Goal: Task Accomplishment & Management: Use online tool/utility

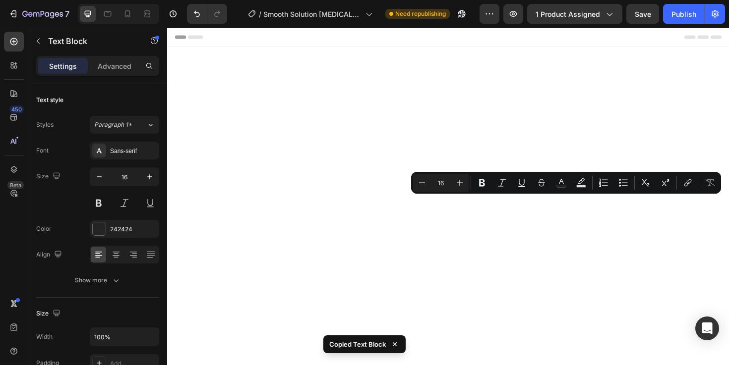
scroll to position [1267, 0]
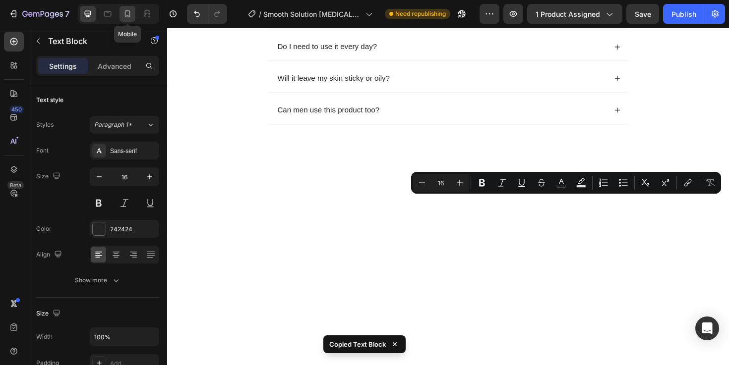
click at [133, 15] on div at bounding box center [128, 14] width 16 height 16
type input "14"
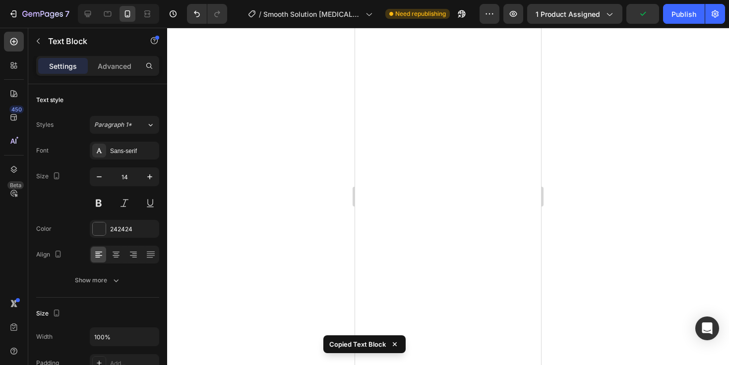
scroll to position [1277, 0]
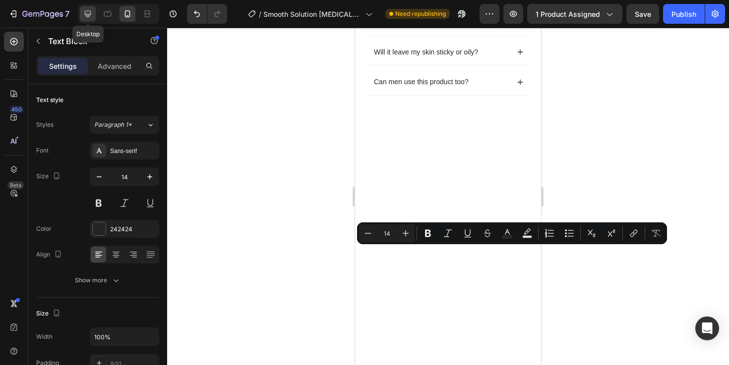
click at [90, 13] on icon at bounding box center [88, 14] width 6 height 6
type input "16"
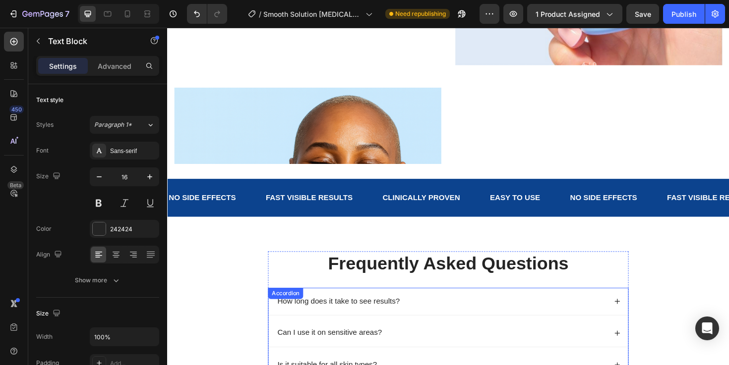
scroll to position [1160, 0]
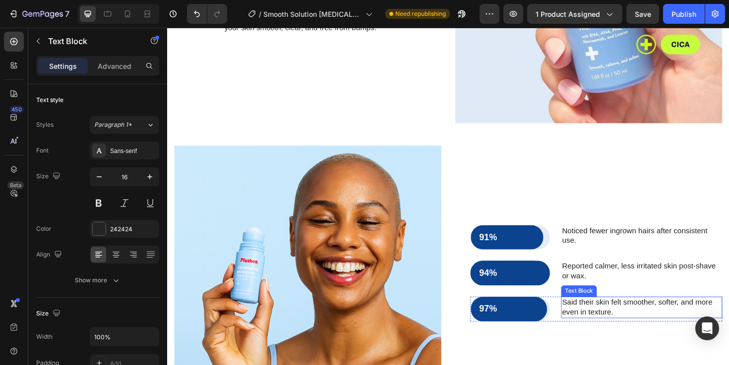
click at [603, 326] on p "Said their skin felt smoother, softer, and more even in texture." at bounding box center [669, 324] width 169 height 21
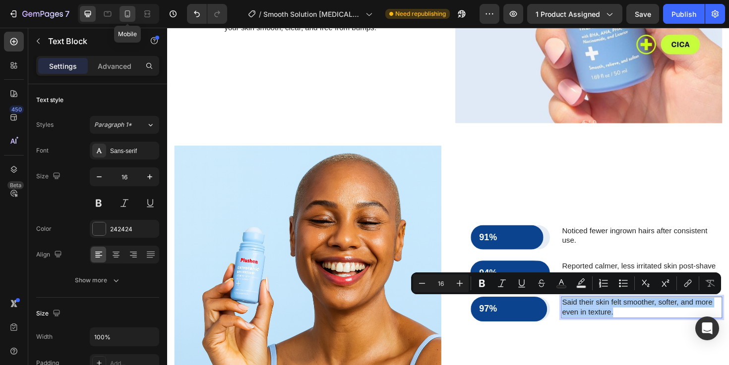
click at [126, 13] on icon at bounding box center [127, 14] width 10 height 10
type input "14"
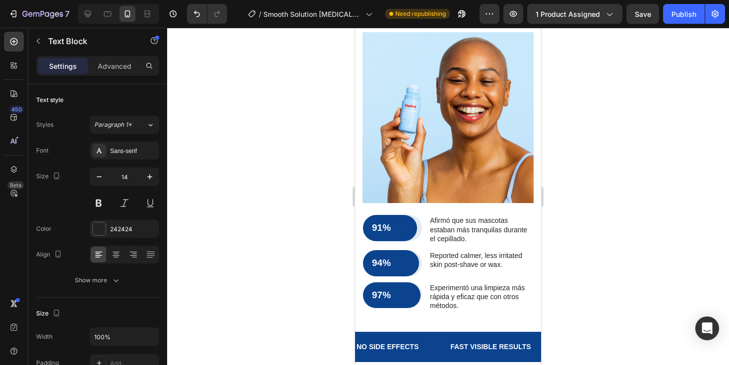
scroll to position [1279, 0]
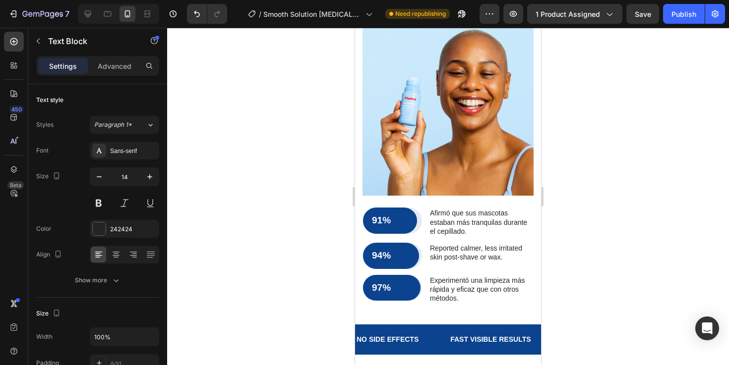
click at [465, 276] on p "Experimentó una limpieza más rápida y eficaz que con otros métodos." at bounding box center [481, 289] width 103 height 27
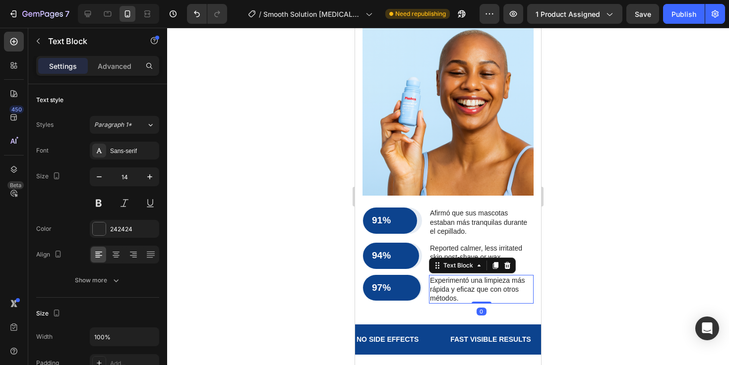
click at [465, 276] on p "Experimentó una limpieza más rápida y eficaz que con otros métodos." at bounding box center [481, 289] width 103 height 27
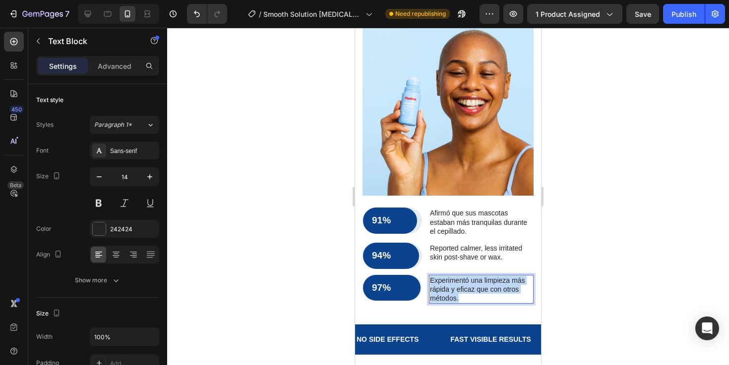
click at [465, 276] on p "Experimentó una limpieza más rápida y eficaz que con otros métodos." at bounding box center [481, 289] width 103 height 27
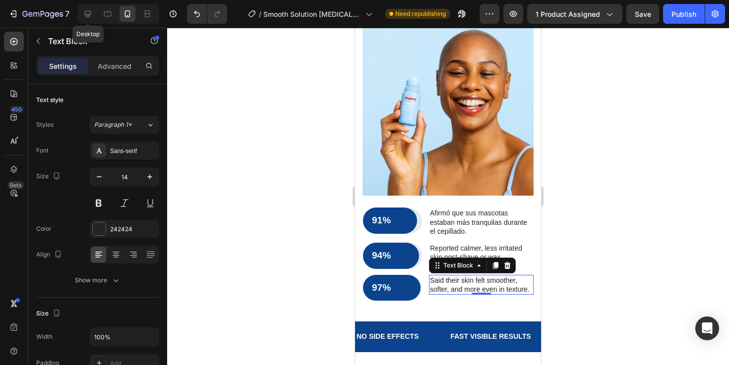
click at [79, 20] on div "Desktop" at bounding box center [118, 14] width 81 height 20
click at [84, 17] on icon at bounding box center [88, 14] width 10 height 10
type input "16"
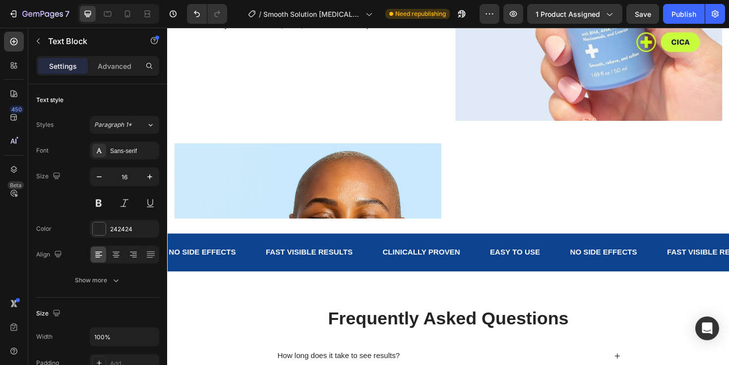
scroll to position [1163, 0]
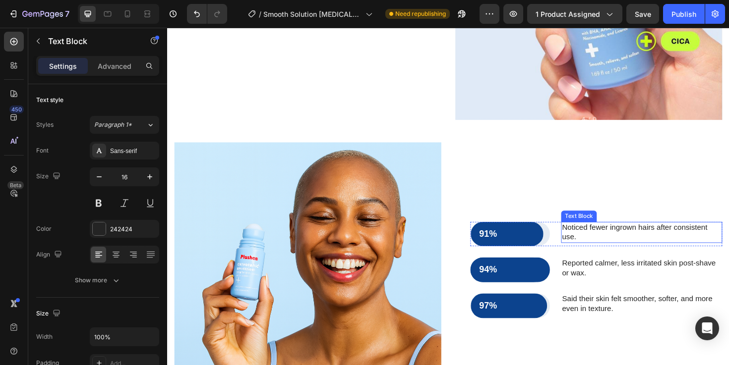
click at [608, 250] on p "Noticed fewer ingrown hairs after consistent use." at bounding box center [669, 245] width 169 height 21
copy p "Noticed fewer ingrown hairs after consistent use."
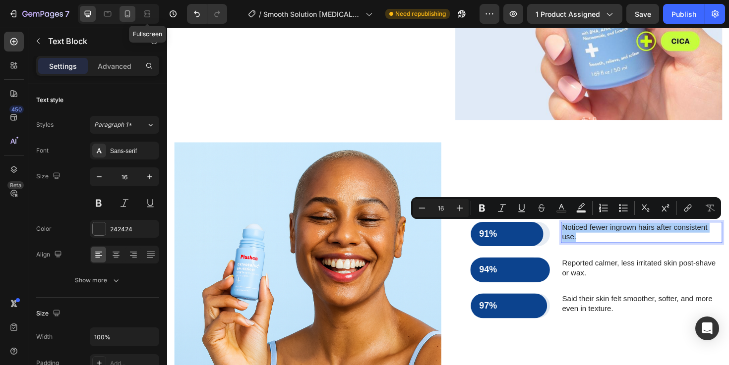
click at [128, 16] on icon at bounding box center [127, 14] width 10 height 10
type input "14"
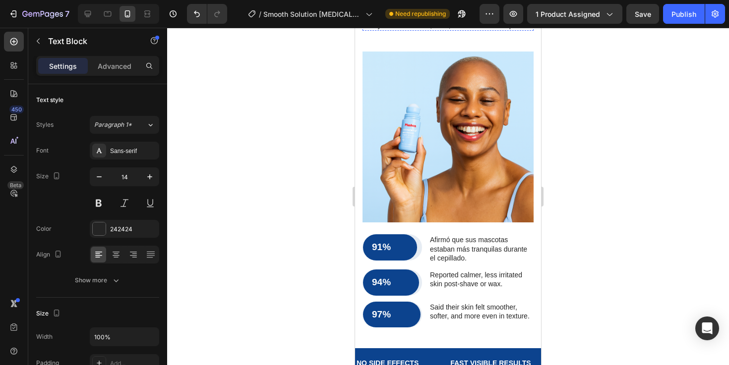
scroll to position [1272, 0]
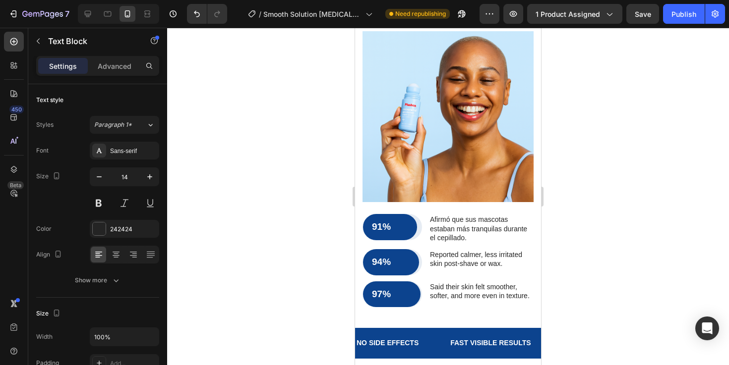
click at [469, 215] on p "Afirmó que sus mascotas estaban más tranquilas durante el cepillado." at bounding box center [481, 228] width 103 height 27
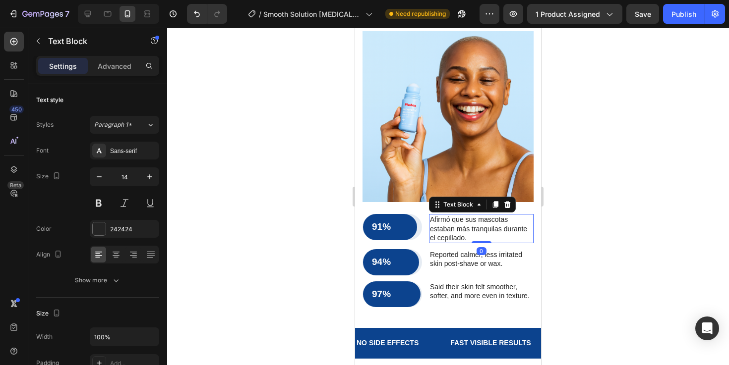
click at [472, 215] on p "Afirmó que sus mascotas estaban más tranquilas durante el cepillado." at bounding box center [481, 228] width 103 height 27
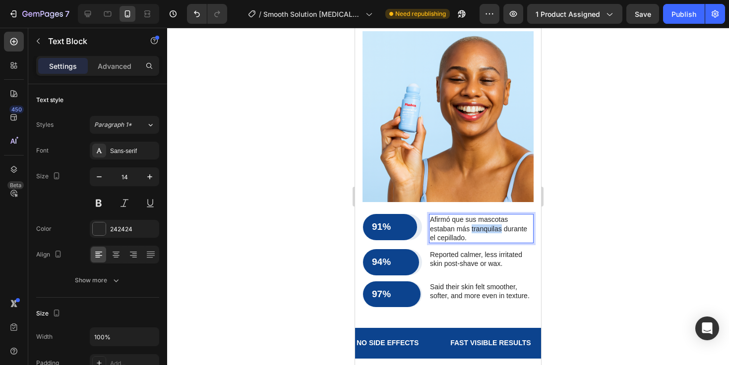
click at [472, 215] on p "Afirmó que sus mascotas estaban más tranquilas durante el cepillado." at bounding box center [481, 228] width 103 height 27
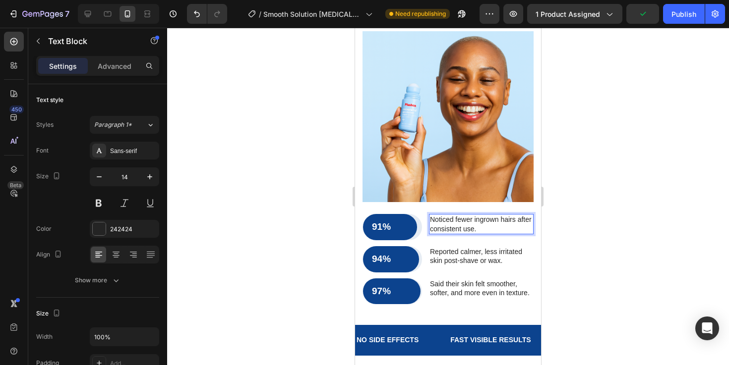
click at [586, 241] on div at bounding box center [448, 197] width 562 height 338
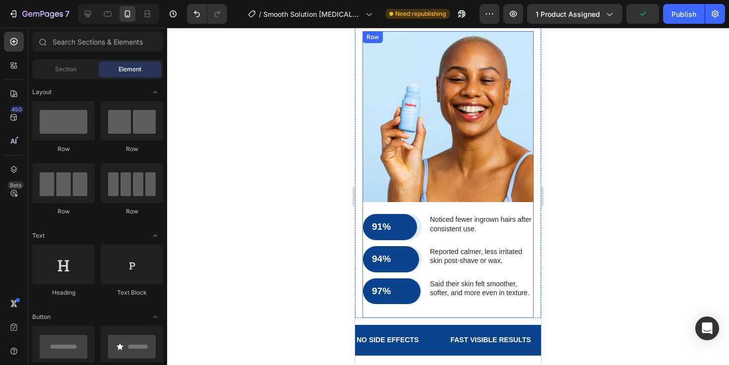
click at [482, 215] on p "Noticed fewer ingrown hairs after consistent use." at bounding box center [481, 224] width 103 height 18
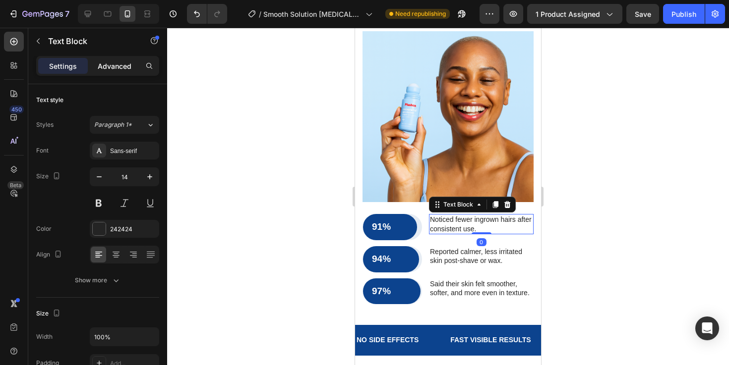
click at [119, 67] on p "Advanced" at bounding box center [115, 66] width 34 height 10
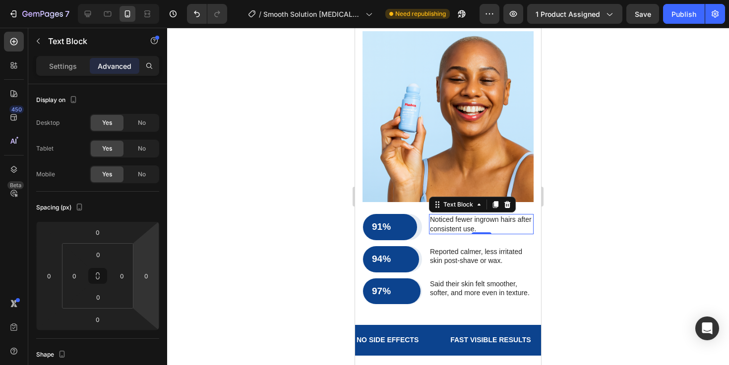
click at [642, 257] on div at bounding box center [448, 197] width 562 height 338
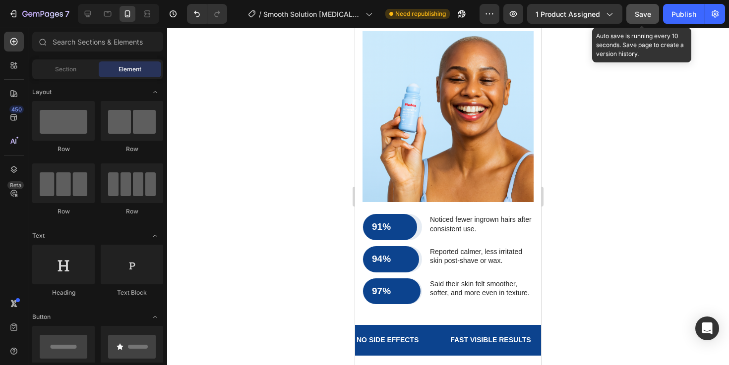
click at [647, 15] on span "Save" at bounding box center [643, 14] width 16 height 8
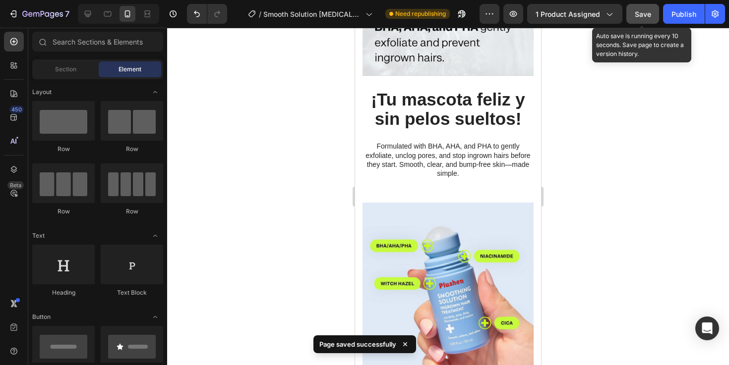
scroll to position [768, 0]
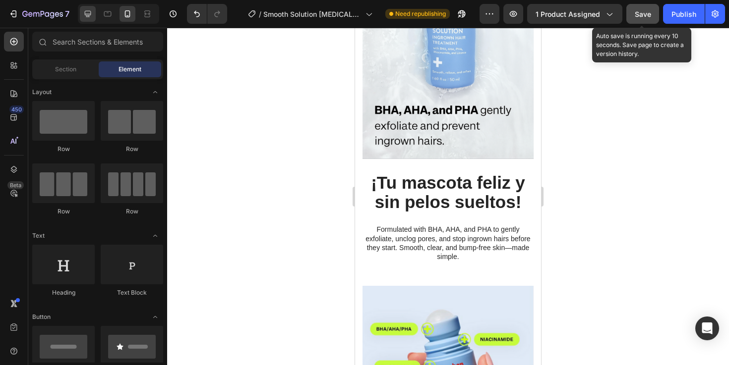
click at [89, 15] on icon at bounding box center [88, 14] width 6 height 6
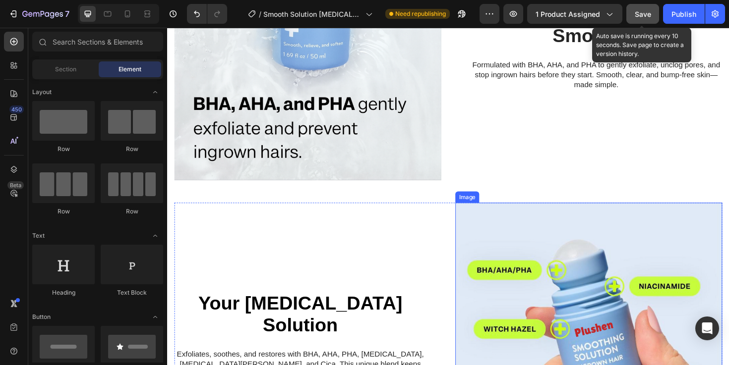
scroll to position [614, 0]
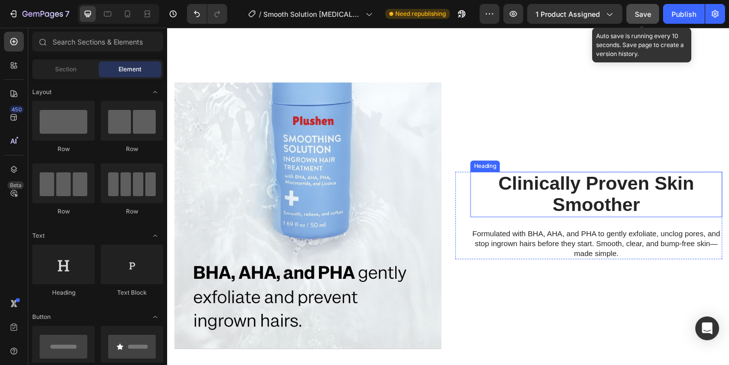
click at [577, 194] on strong "Clinically Proven Skin Smoother" at bounding box center [621, 203] width 207 height 45
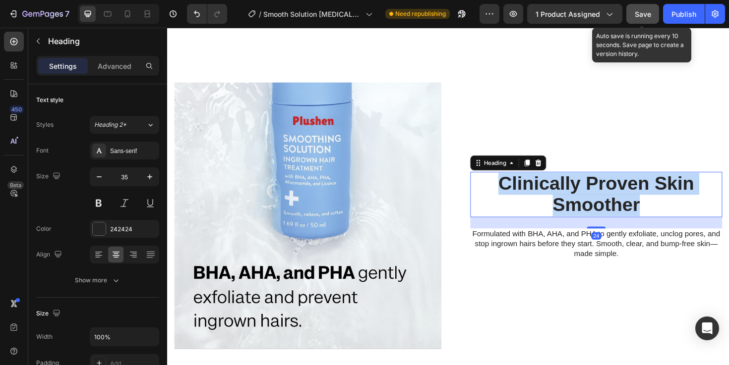
click at [577, 194] on strong "Clinically Proven Skin Smoother" at bounding box center [621, 203] width 207 height 45
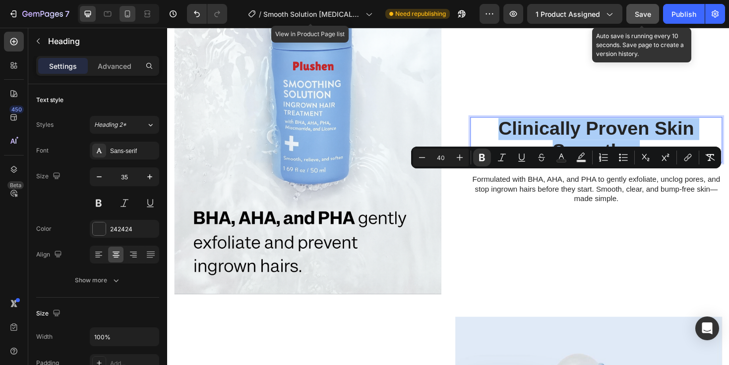
click at [130, 14] on icon at bounding box center [127, 14] width 10 height 10
type input "20"
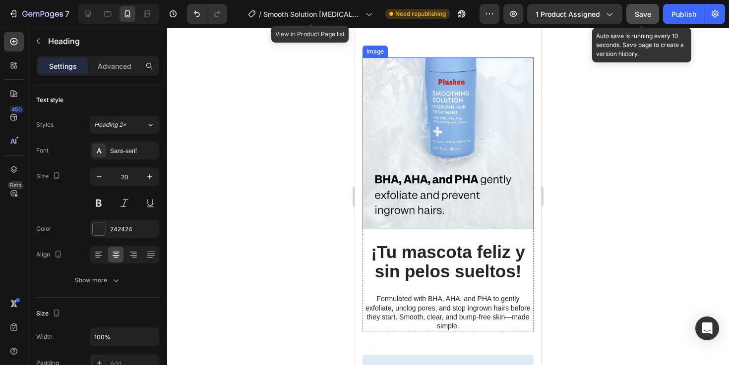
scroll to position [615, 0]
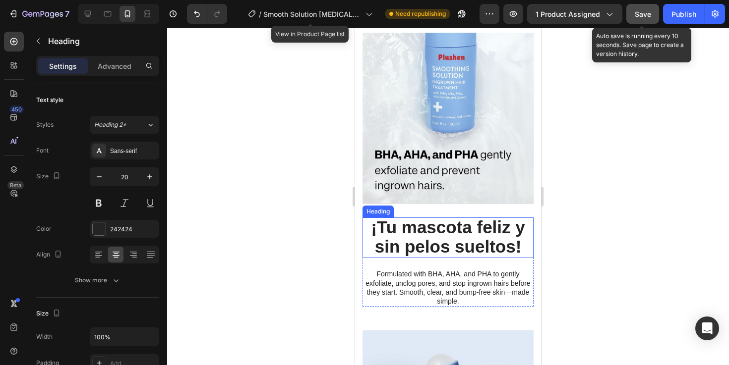
click at [424, 234] on strong "¡Tu mascota feliz y sin pelos sueltos!" at bounding box center [448, 237] width 154 height 39
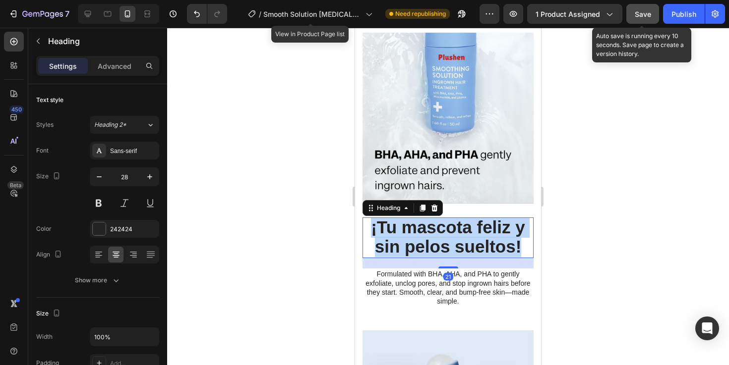
click at [424, 234] on strong "¡Tu mascota feliz y sin pelos sueltos!" at bounding box center [448, 237] width 154 height 39
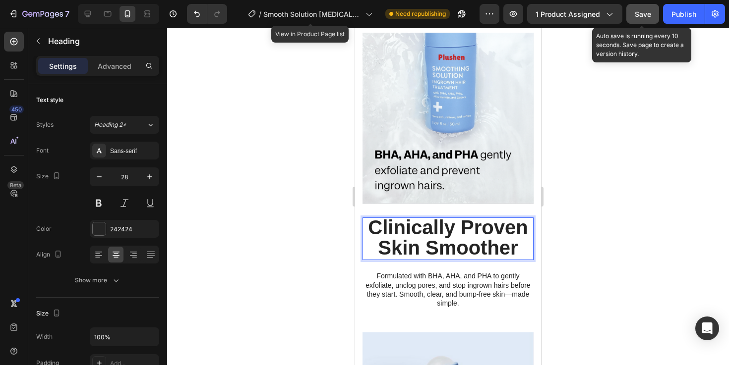
click at [667, 249] on div at bounding box center [448, 197] width 562 height 338
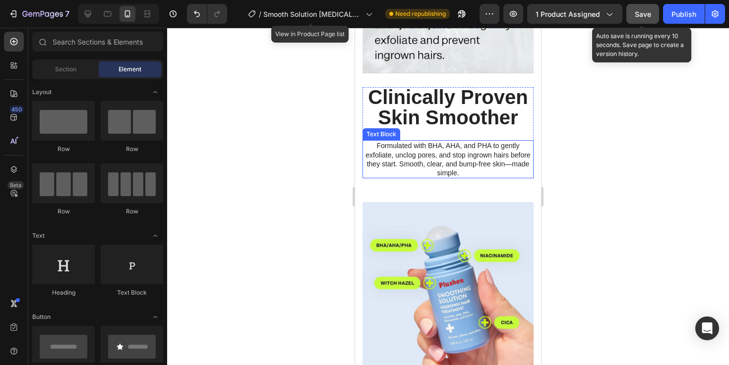
scroll to position [848, 0]
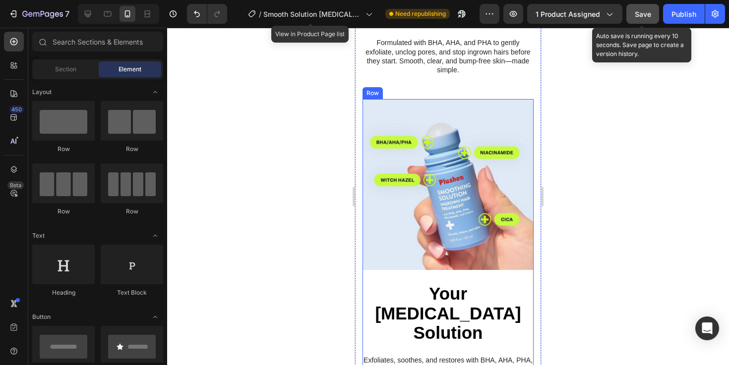
click at [440, 280] on div "Your [MEDICAL_DATA] Solution Heading Your [MEDICAL_DATA] Solution Heading Exfol…" at bounding box center [447, 331] width 171 height 123
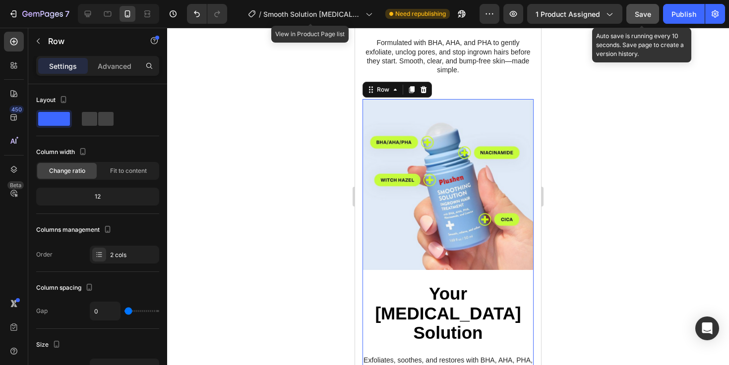
click at [442, 294] on strong "Your [MEDICAL_DATA] Solution" at bounding box center [448, 313] width 146 height 59
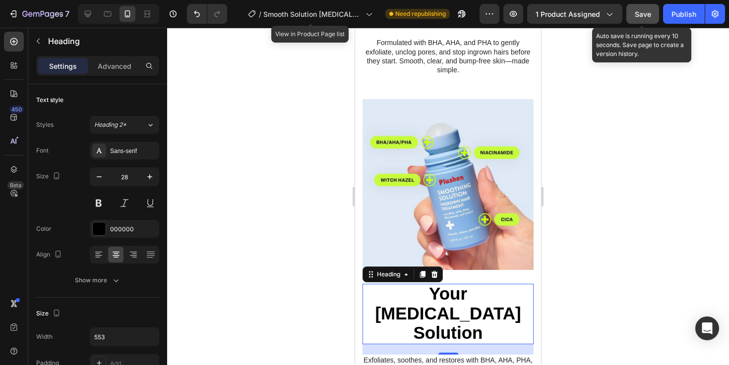
click at [439, 302] on strong "Your [MEDICAL_DATA] Solution" at bounding box center [448, 313] width 146 height 59
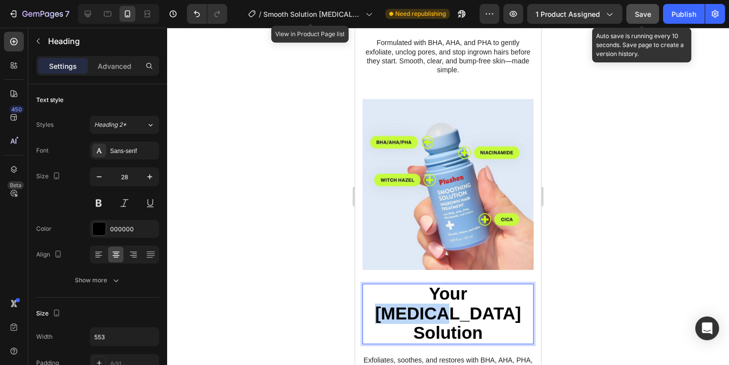
click at [439, 302] on strong "Your [MEDICAL_DATA] Solution" at bounding box center [448, 313] width 146 height 59
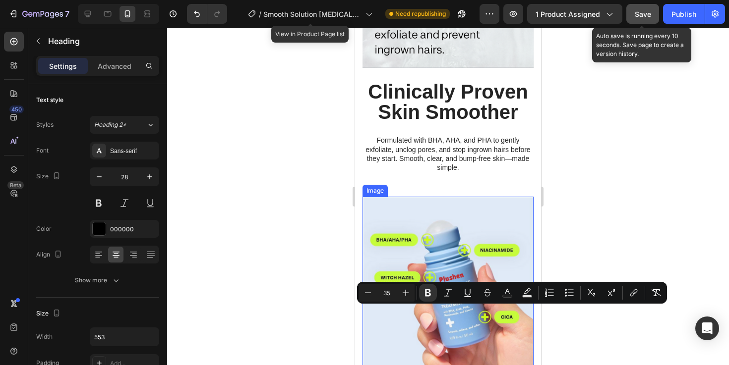
scroll to position [724, 0]
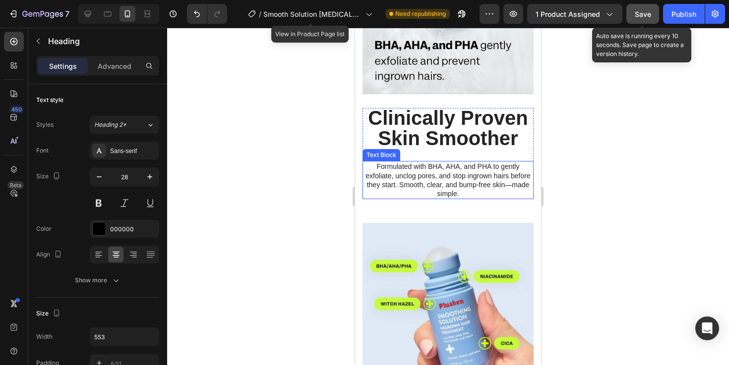
click at [425, 126] on strong "Clinically Proven Skin Smoother" at bounding box center [448, 128] width 160 height 42
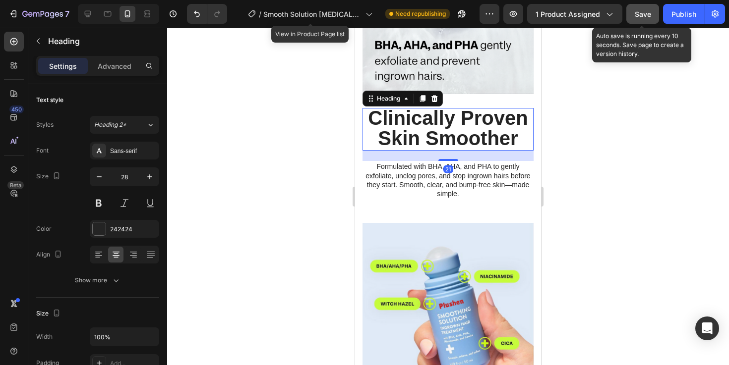
click at [425, 126] on strong "Clinically Proven Skin Smoother" at bounding box center [448, 128] width 160 height 42
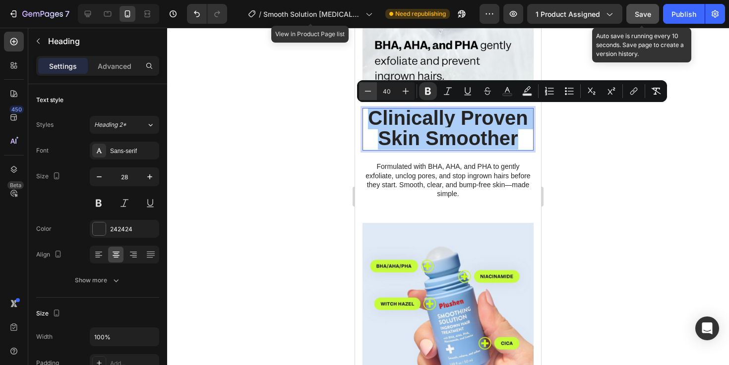
click at [373, 89] on button "Minus" at bounding box center [368, 91] width 18 height 18
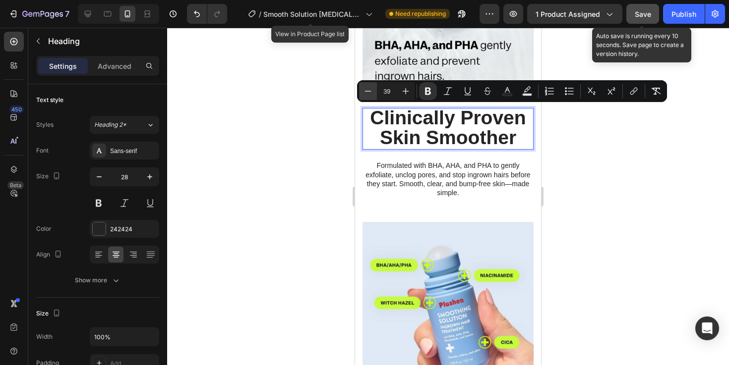
click at [373, 89] on button "Minus" at bounding box center [368, 91] width 18 height 18
type input "35"
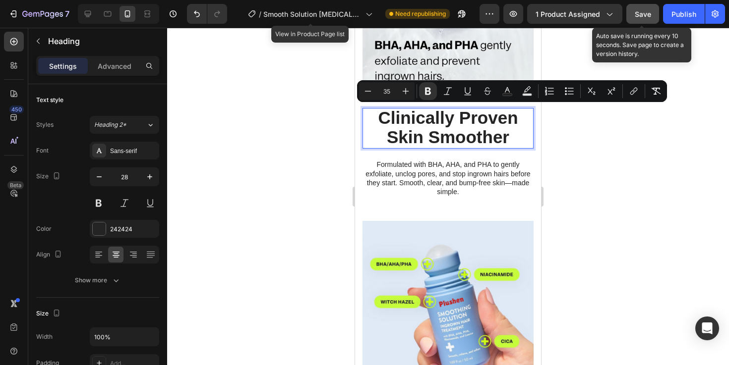
click at [649, 238] on div at bounding box center [448, 197] width 562 height 338
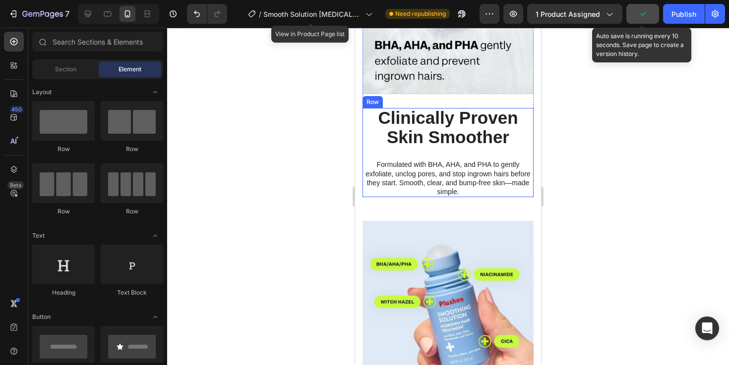
click at [454, 121] on strong "Clinically Proven Skin Smoother" at bounding box center [448, 127] width 140 height 39
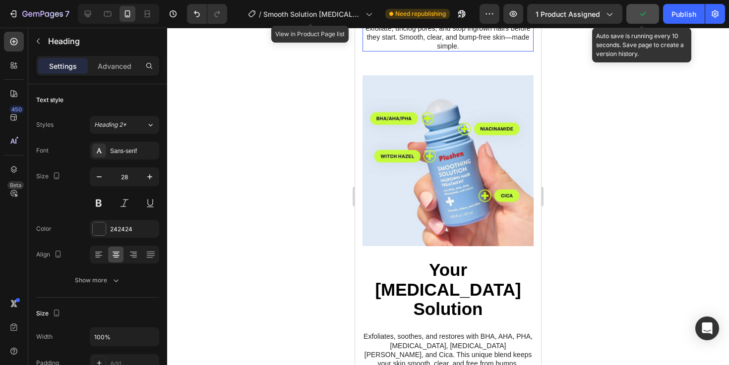
scroll to position [922, 0]
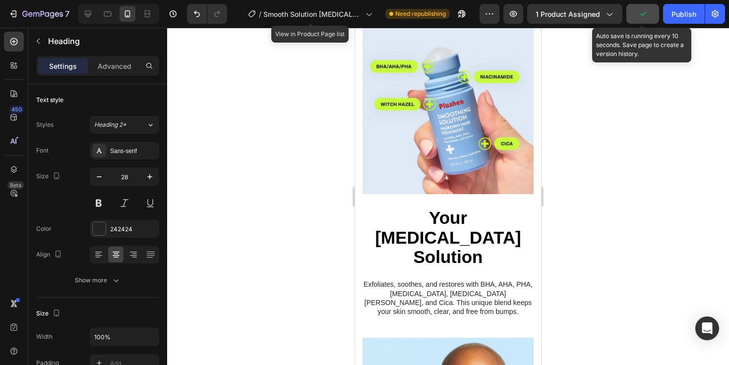
click at [609, 226] on div at bounding box center [448, 197] width 562 height 338
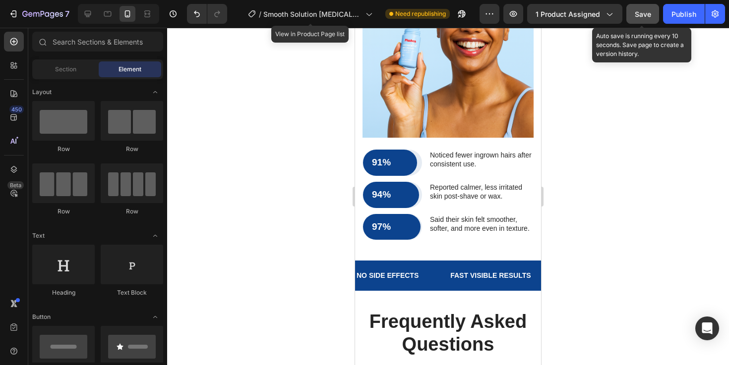
scroll to position [1300, 0]
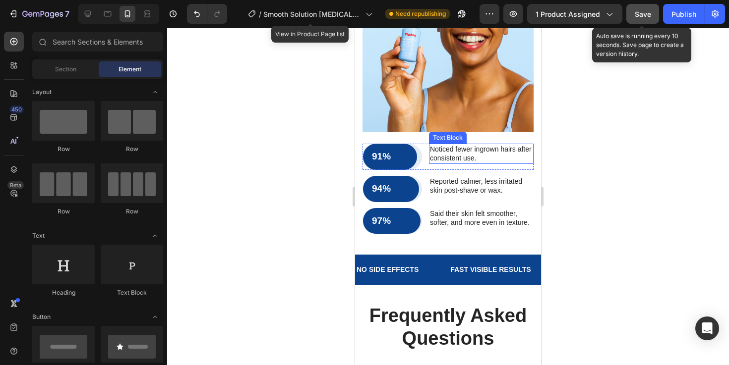
click at [463, 89] on img at bounding box center [447, 46] width 171 height 171
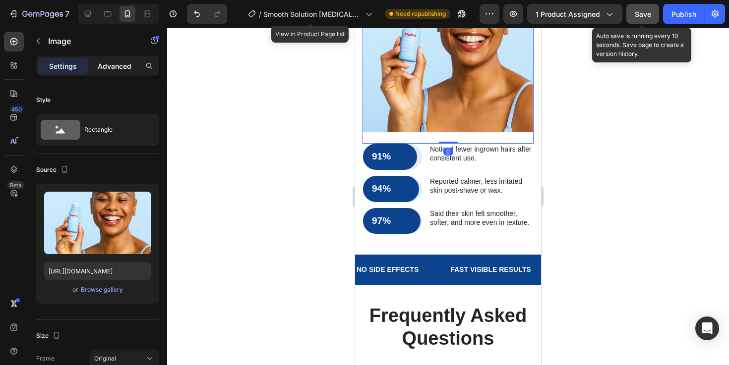
click at [118, 68] on p "Advanced" at bounding box center [115, 66] width 34 height 10
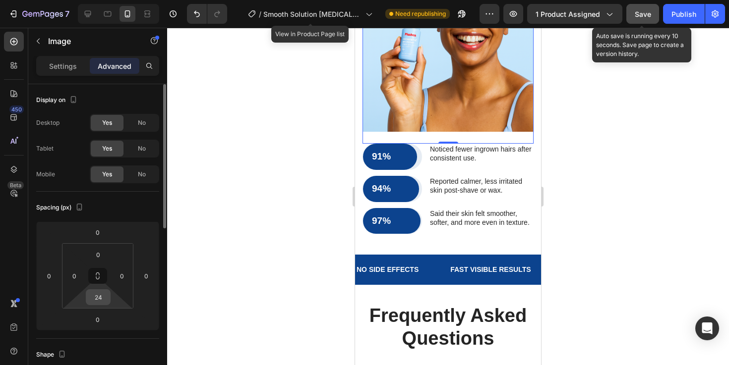
click at [103, 300] on input "24" at bounding box center [98, 297] width 20 height 15
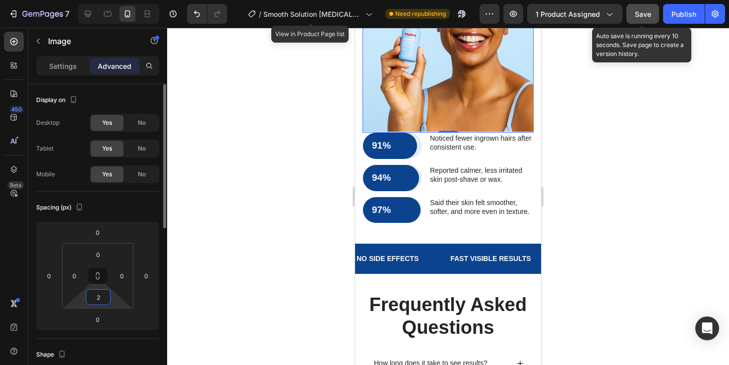
scroll to position [1289, 0]
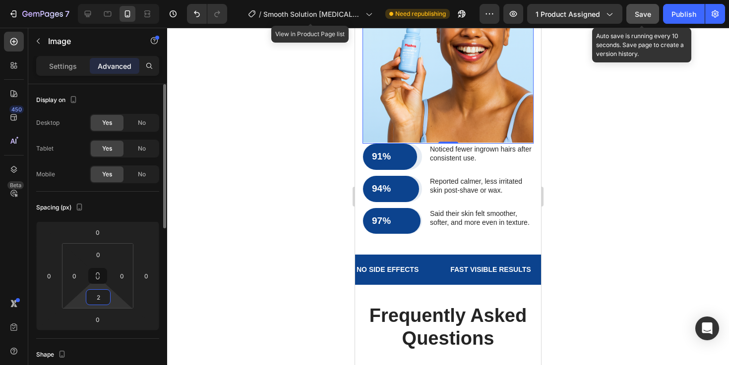
type input "28"
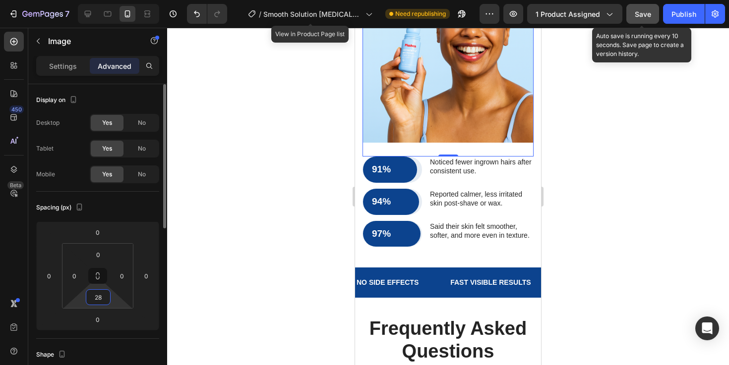
scroll to position [1302, 0]
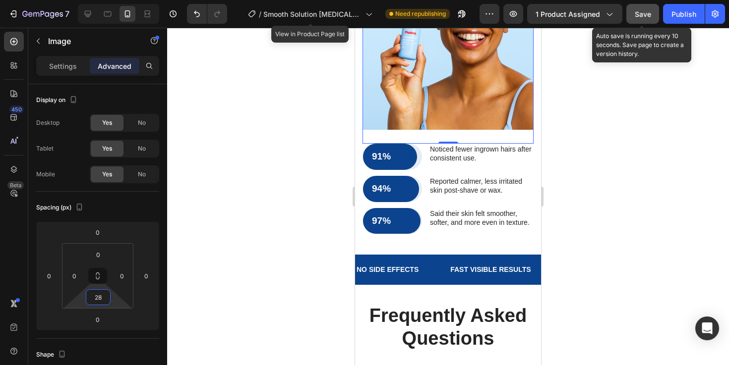
click at [612, 224] on div at bounding box center [448, 197] width 562 height 338
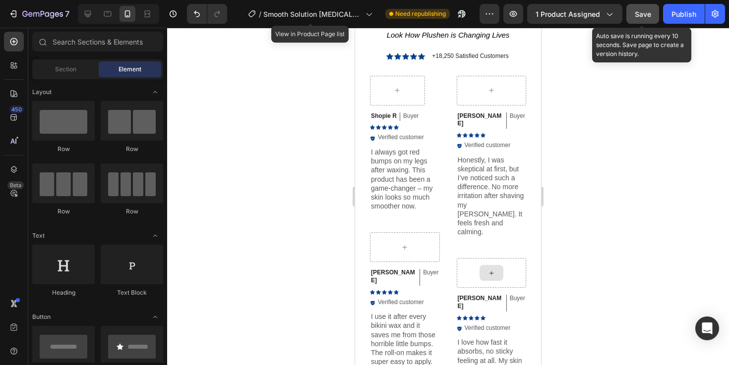
scroll to position [2027, 0]
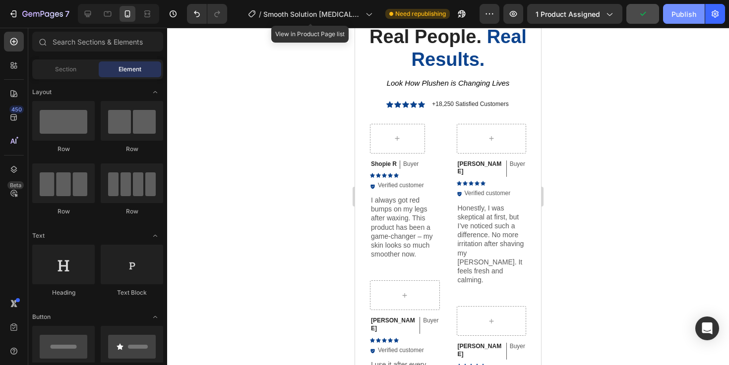
click at [687, 6] on button "Publish" at bounding box center [684, 14] width 42 height 20
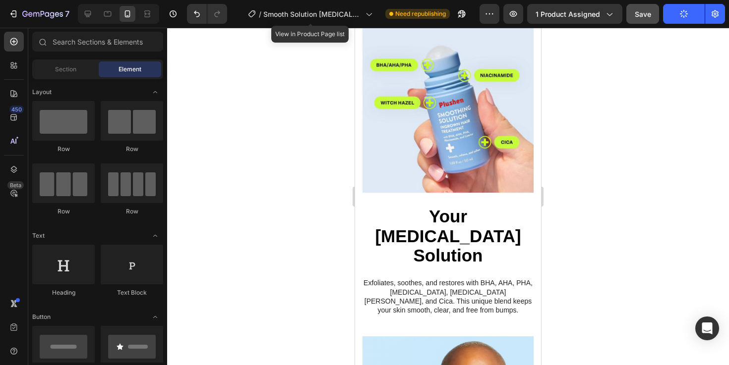
scroll to position [0, 0]
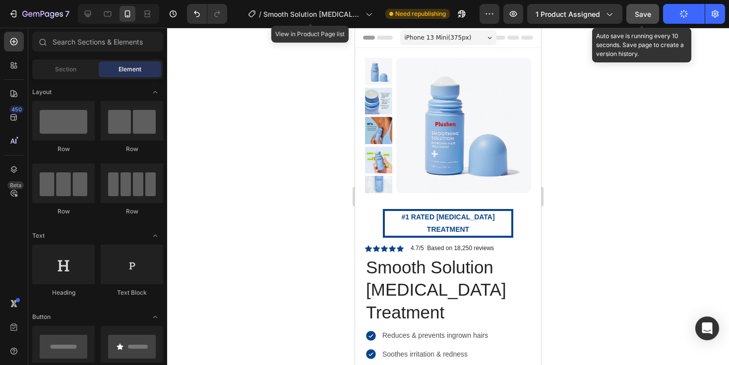
click at [645, 17] on span "Save" at bounding box center [643, 14] width 16 height 8
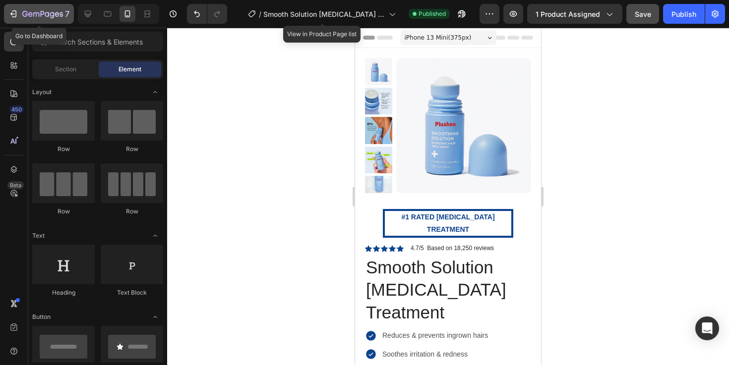
click at [10, 19] on div "7" at bounding box center [38, 14] width 61 height 12
